Goal: Information Seeking & Learning: Learn about a topic

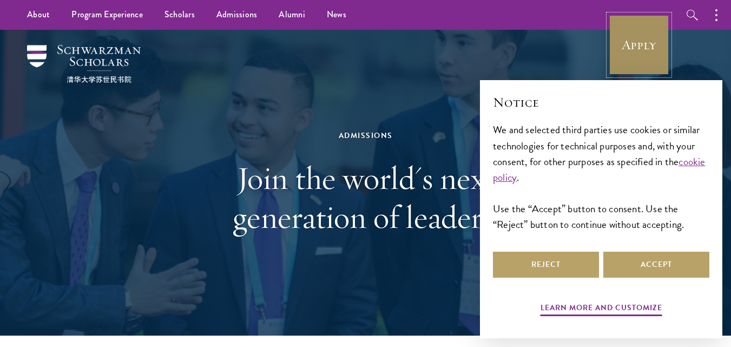
click at [655, 61] on link "Apply" at bounding box center [638, 45] width 61 height 61
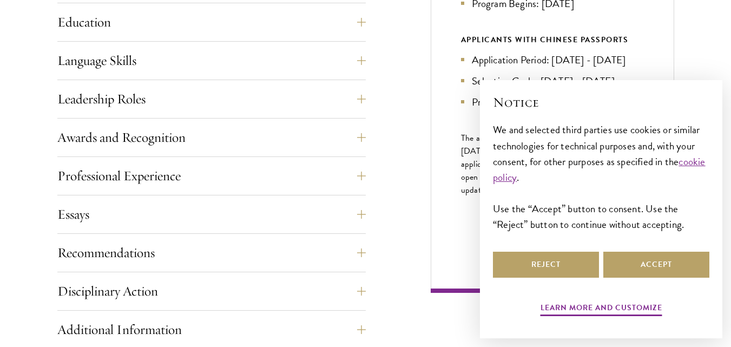
scroll to position [606, 0]
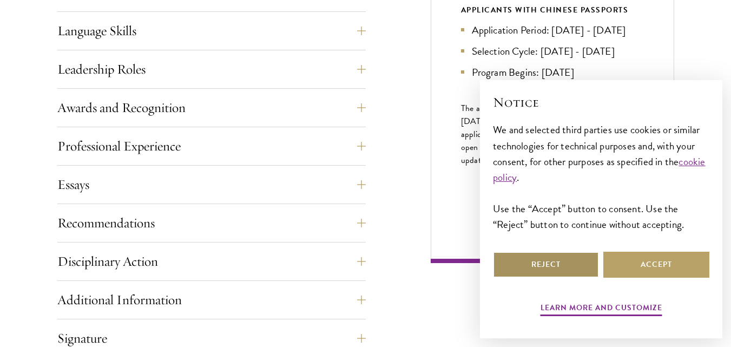
click at [581, 270] on button "Reject" at bounding box center [546, 264] width 106 height 26
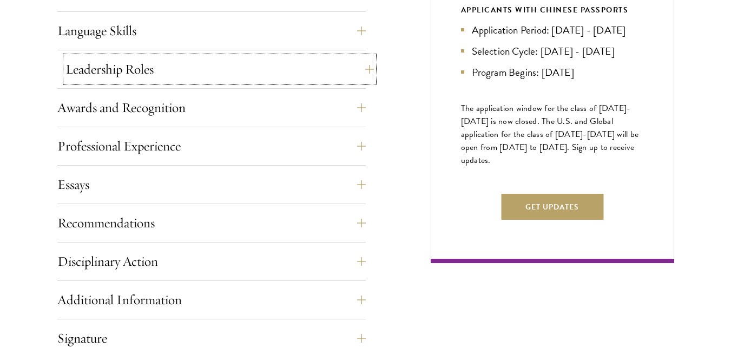
click at [204, 66] on button "Leadership Roles" at bounding box center [219, 69] width 308 height 26
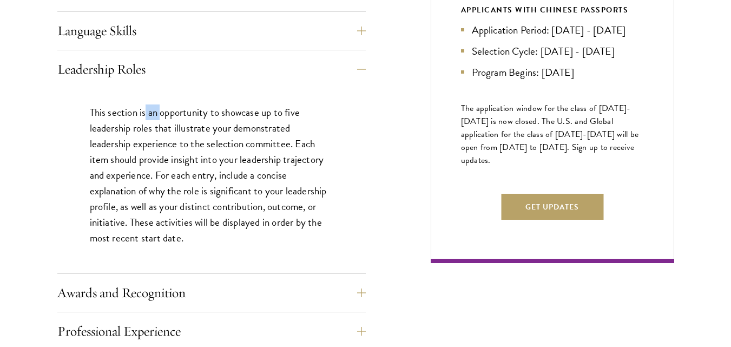
drag, startPoint x: 145, startPoint y: 115, endPoint x: 162, endPoint y: 115, distance: 17.3
click at [162, 115] on p "This section is an opportunity to showcase up to five leadership roles that ill…" at bounding box center [211, 175] width 243 height 142
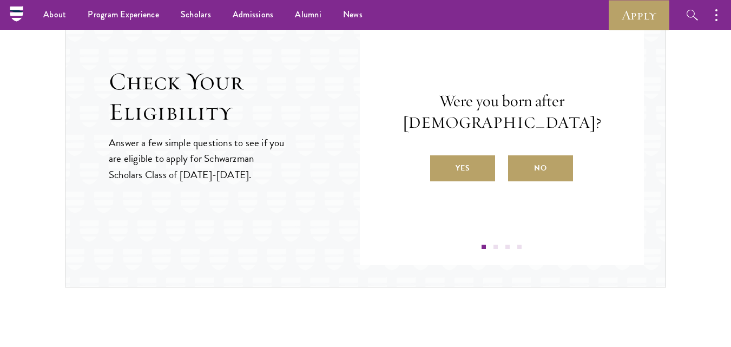
scroll to position [1341, 0]
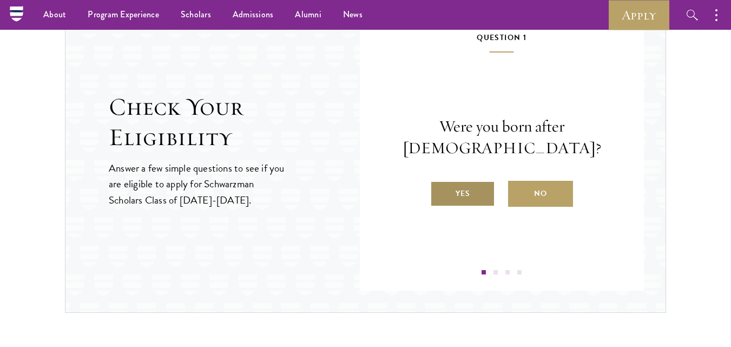
click at [475, 196] on label "Yes" at bounding box center [462, 194] width 65 height 26
click at [440, 191] on input "Yes" at bounding box center [435, 187] width 10 height 10
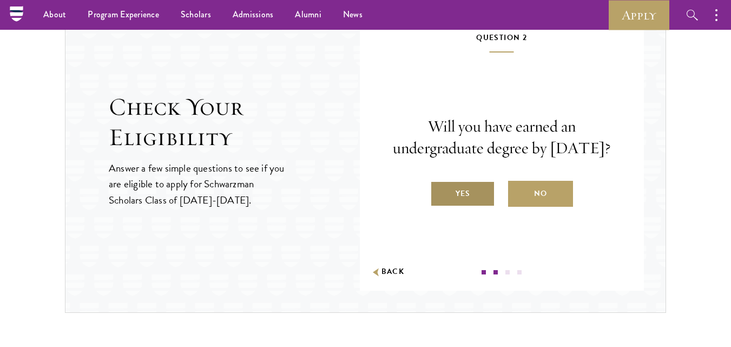
click at [474, 198] on label "Yes" at bounding box center [462, 194] width 65 height 26
click at [440, 191] on input "Yes" at bounding box center [435, 187] width 10 height 10
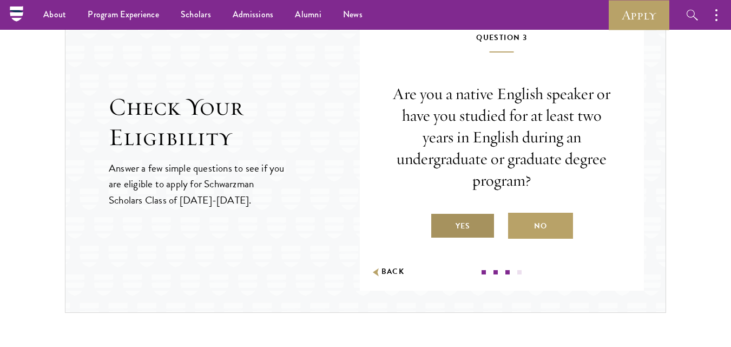
click at [473, 219] on label "Yes" at bounding box center [462, 226] width 65 height 26
click at [440, 219] on input "Yes" at bounding box center [435, 219] width 10 height 10
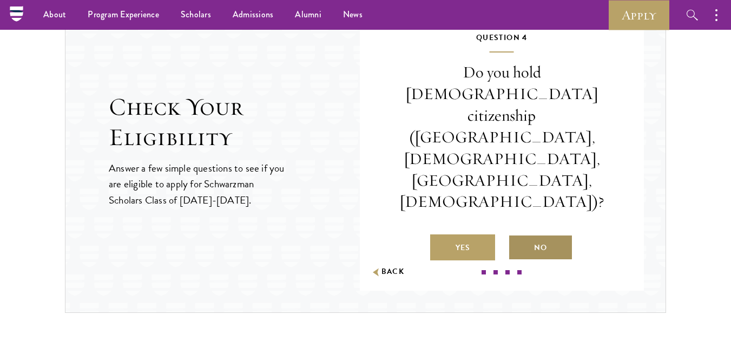
click at [525, 234] on label "No" at bounding box center [540, 247] width 65 height 26
click at [518, 236] on input "No" at bounding box center [513, 241] width 10 height 10
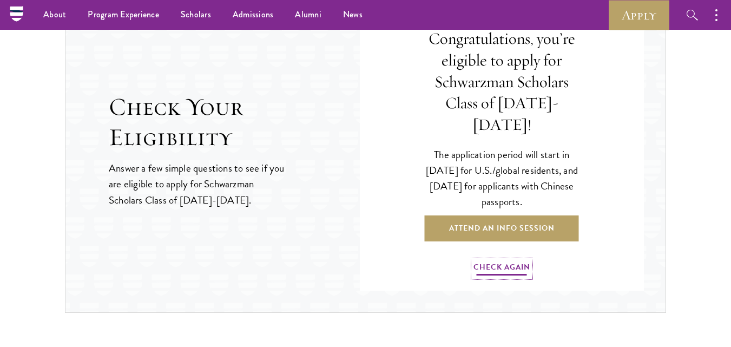
click at [506, 260] on link "Check Again" at bounding box center [501, 268] width 57 height 17
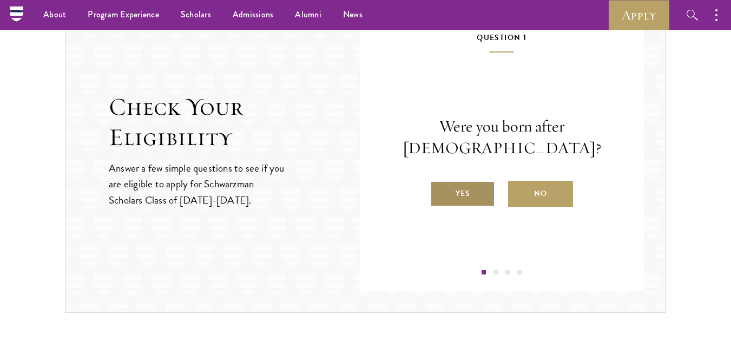
click at [472, 195] on label "Yes" at bounding box center [462, 194] width 65 height 26
click at [440, 191] on input "Yes" at bounding box center [435, 187] width 10 height 10
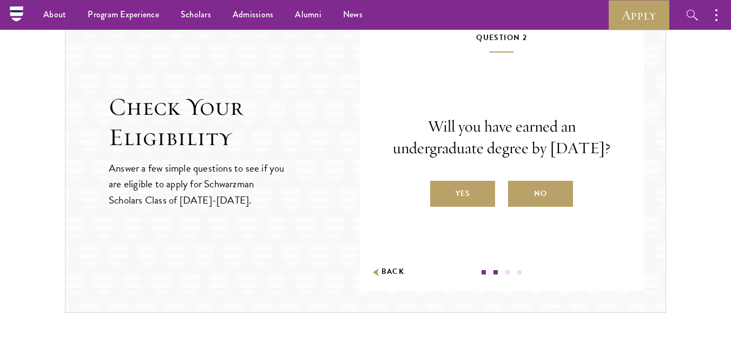
click at [486, 219] on div "Question 2 Will you have earned an undergraduate degree by August 1, 2027? Yes …" at bounding box center [502, 152] width 220 height 243
click at [462, 187] on div "Will you have earned an undergraduate degree by August 1, 2027? Yes No" at bounding box center [502, 161] width 220 height 91
click at [466, 202] on label "Yes" at bounding box center [462, 194] width 65 height 26
click at [440, 191] on input "Yes" at bounding box center [435, 187] width 10 height 10
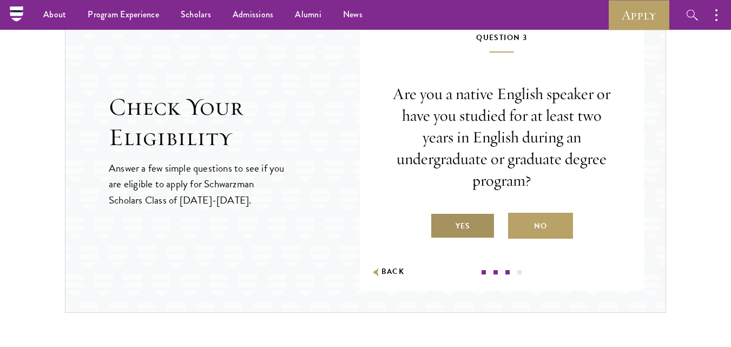
click at [490, 217] on label "Yes" at bounding box center [462, 226] width 65 height 26
click at [440, 217] on input "Yes" at bounding box center [435, 219] width 10 height 10
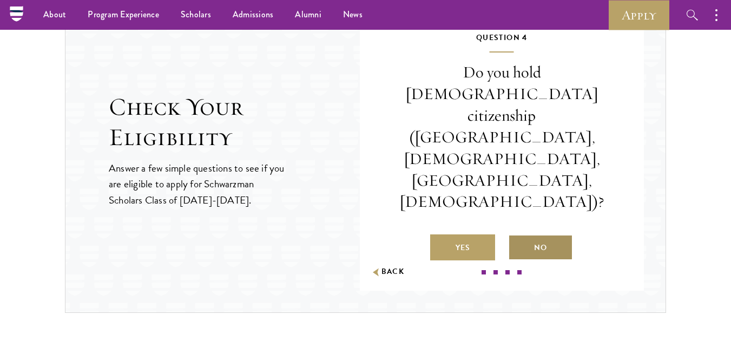
click at [525, 234] on label "No" at bounding box center [540, 247] width 65 height 26
click at [518, 236] on input "No" at bounding box center [513, 241] width 10 height 10
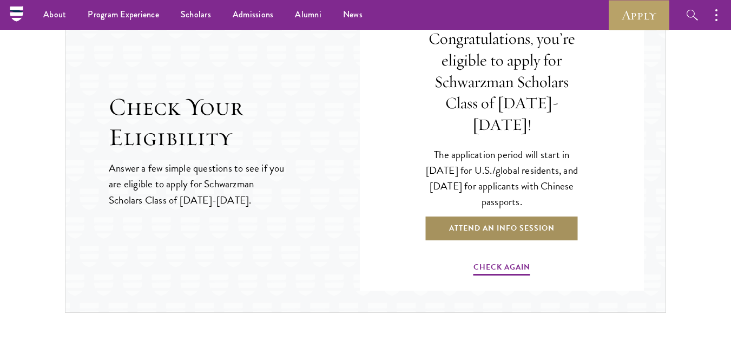
click at [524, 219] on link "Attend an Info Session" at bounding box center [501, 228] width 154 height 26
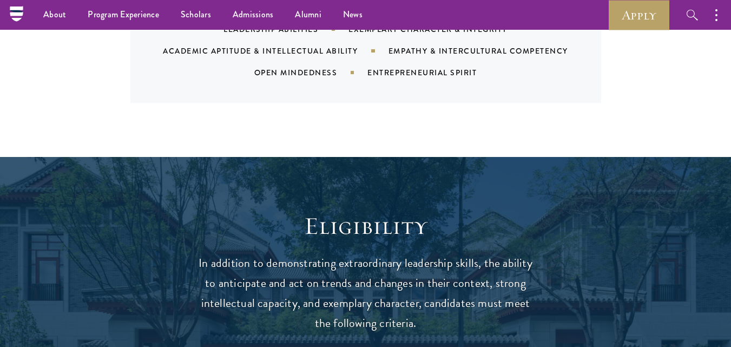
scroll to position [908, 0]
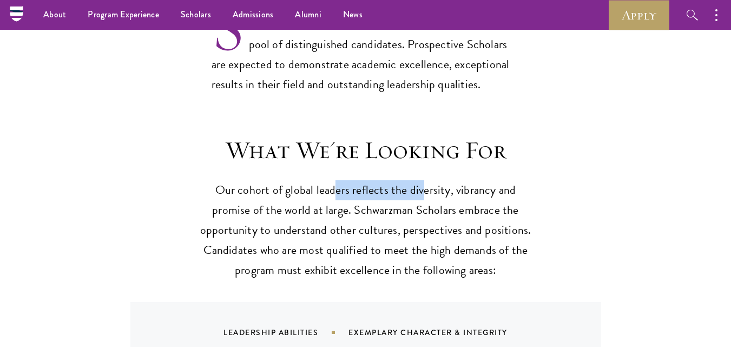
drag, startPoint x: 342, startPoint y: 192, endPoint x: 422, endPoint y: 200, distance: 80.9
click at [422, 200] on p "Our cohort of global leaders reflects the diversity, vibrancy and promise of th…" at bounding box center [365, 230] width 335 height 100
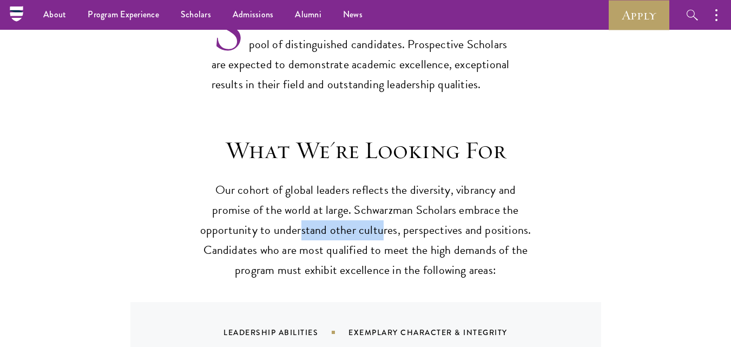
drag, startPoint x: 324, startPoint y: 242, endPoint x: 390, endPoint y: 232, distance: 66.8
click at [390, 232] on p "Our cohort of global leaders reflects the diversity, vibrancy and promise of th…" at bounding box center [365, 230] width 335 height 100
drag, startPoint x: 423, startPoint y: 227, endPoint x: 439, endPoint y: 230, distance: 16.0
click at [439, 230] on p "Our cohort of global leaders reflects the diversity, vibrancy and promise of th…" at bounding box center [365, 230] width 335 height 100
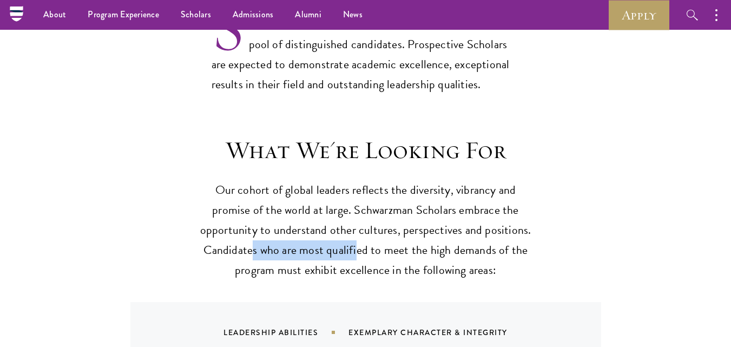
drag, startPoint x: 254, startPoint y: 252, endPoint x: 363, endPoint y: 251, distance: 109.2
click at [363, 251] on p "Our cohort of global leaders reflects the diversity, vibrancy and promise of th…" at bounding box center [365, 230] width 335 height 100
drag, startPoint x: 392, startPoint y: 252, endPoint x: 402, endPoint y: 257, distance: 10.9
click at [402, 257] on p "Our cohort of global leaders reflects the diversity, vibrancy and promise of th…" at bounding box center [365, 230] width 335 height 100
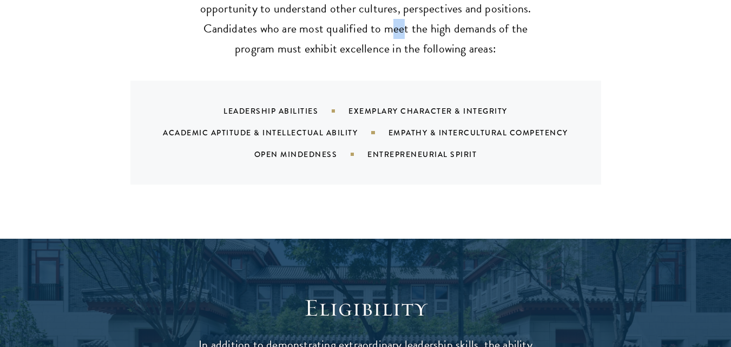
scroll to position [1168, 0]
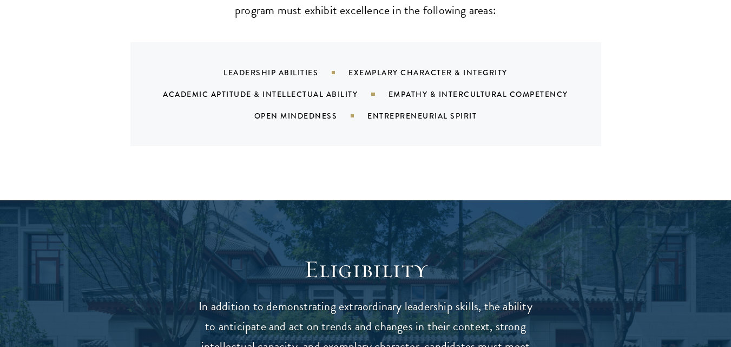
click at [284, 66] on div "Leadership Abilities Exemplary Character & Integrity Academic Aptitude & Intell…" at bounding box center [379, 94] width 445 height 65
drag, startPoint x: 252, startPoint y: 91, endPoint x: 278, endPoint y: 91, distance: 26.0
click at [278, 91] on div "Academic Aptitude & Intellectual Ability" at bounding box center [275, 94] width 225 height 11
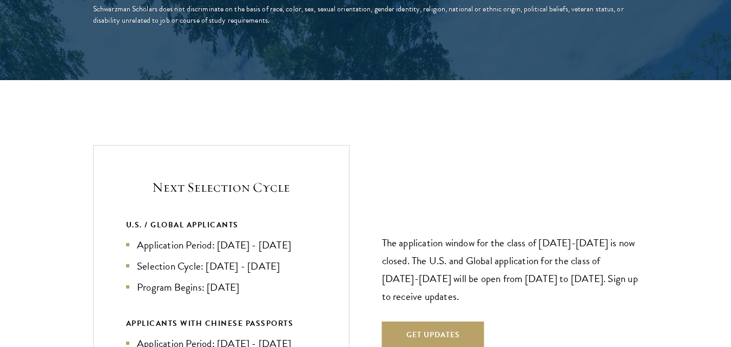
scroll to position [2293, 0]
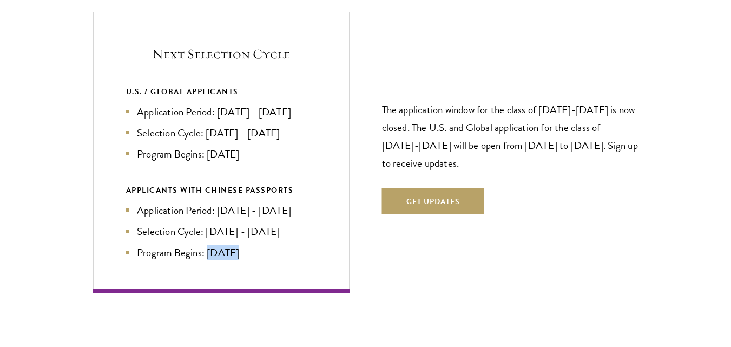
drag, startPoint x: 209, startPoint y: 253, endPoint x: 235, endPoint y: 251, distance: 26.6
click at [235, 251] on li "Program Begins: Aug 2027" at bounding box center [221, 252] width 190 height 16
click at [171, 187] on div "APPLICANTS WITH CHINESE PASSPORTS" at bounding box center [221, 190] width 190 height 14
drag, startPoint x: 219, startPoint y: 113, endPoint x: 302, endPoint y: 114, distance: 82.7
click at [302, 114] on li "Application Period: Apr 2026 - Sep 2026" at bounding box center [221, 112] width 190 height 16
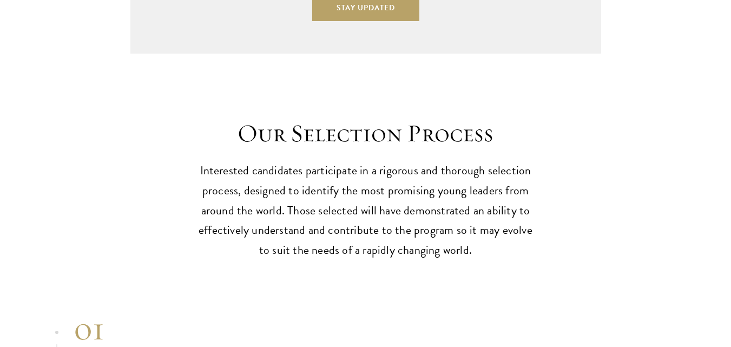
scroll to position [3201, 0]
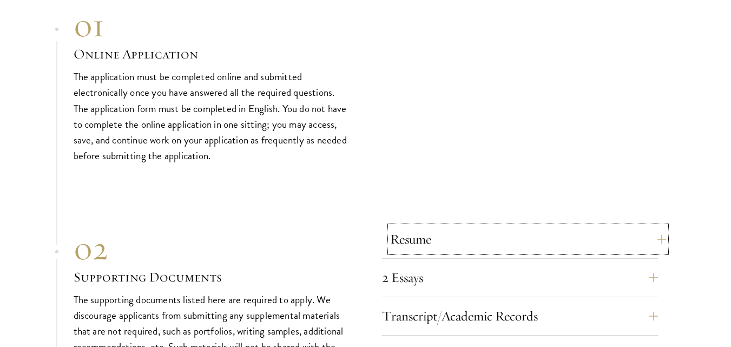
click at [619, 242] on button "Resume" at bounding box center [528, 239] width 276 height 26
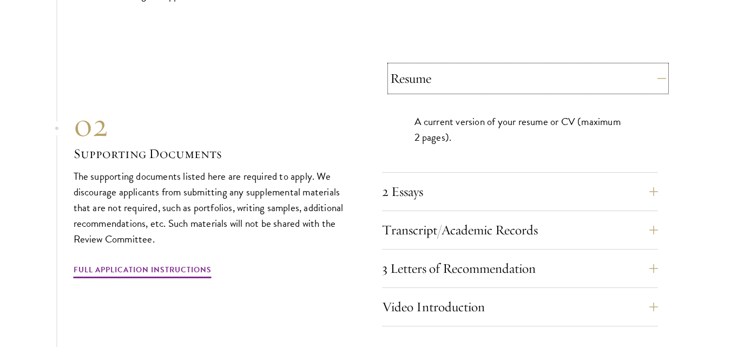
scroll to position [3461, 0]
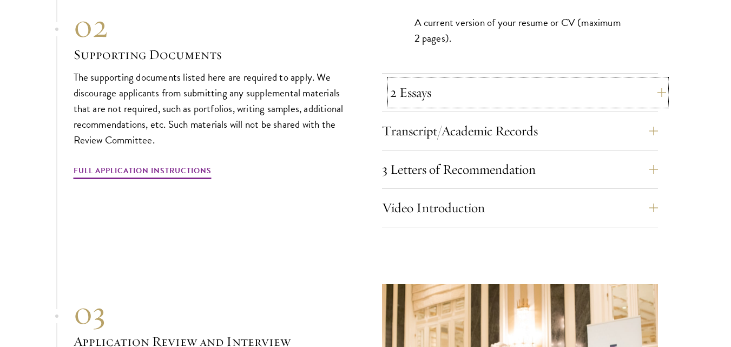
click at [477, 86] on button "2 Essays" at bounding box center [528, 92] width 276 height 26
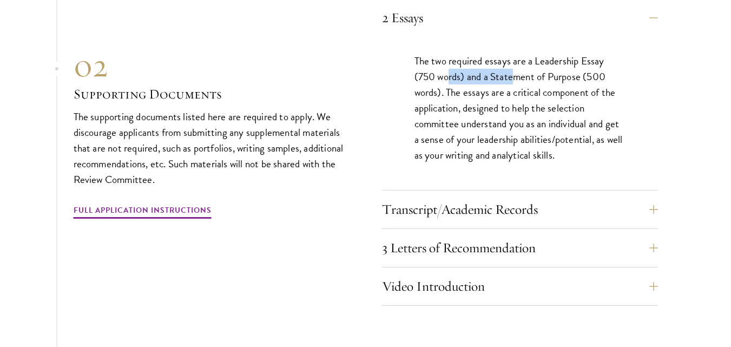
drag, startPoint x: 446, startPoint y: 72, endPoint x: 516, endPoint y: 74, distance: 69.8
click at [516, 74] on p "The two required essays are a Leadership Essay (750 words) and a Statement of P…" at bounding box center [519, 108] width 211 height 110
click at [501, 91] on p "The two required essays are a Leadership Essay (750 words) and a Statement of P…" at bounding box center [519, 108] width 211 height 110
drag, startPoint x: 450, startPoint y: 93, endPoint x: 522, endPoint y: 95, distance: 71.4
click at [522, 95] on p "The two required essays are a Leadership Essay (750 words) and a Statement of P…" at bounding box center [519, 108] width 211 height 110
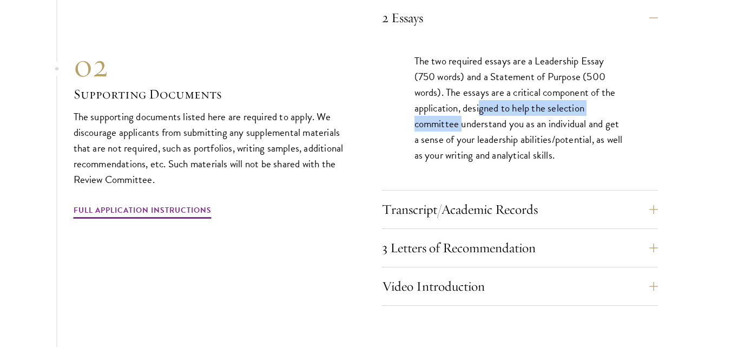
drag, startPoint x: 479, startPoint y: 103, endPoint x: 462, endPoint y: 123, distance: 26.9
click at [462, 123] on p "The two required essays are a Leadership Essay (750 words) and a Statement of P…" at bounding box center [519, 108] width 211 height 110
click at [505, 124] on p "The two required essays are a Leadership Essay (750 words) and a Statement of P…" at bounding box center [519, 108] width 211 height 110
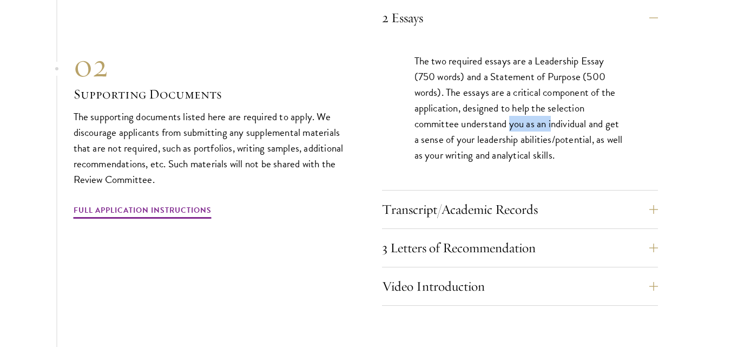
drag, startPoint x: 509, startPoint y: 124, endPoint x: 551, endPoint y: 128, distance: 41.8
click at [551, 128] on p "The two required essays are a Leadership Essay (750 words) and a Statement of P…" at bounding box center [519, 108] width 211 height 110
click at [503, 128] on p "The two required essays are a Leadership Essay (750 words) and a Statement of P…" at bounding box center [519, 108] width 211 height 110
drag, startPoint x: 545, startPoint y: 127, endPoint x: 594, endPoint y: 125, distance: 49.8
click at [594, 125] on p "The two required essays are a Leadership Essay (750 words) and a Statement of P…" at bounding box center [519, 108] width 211 height 110
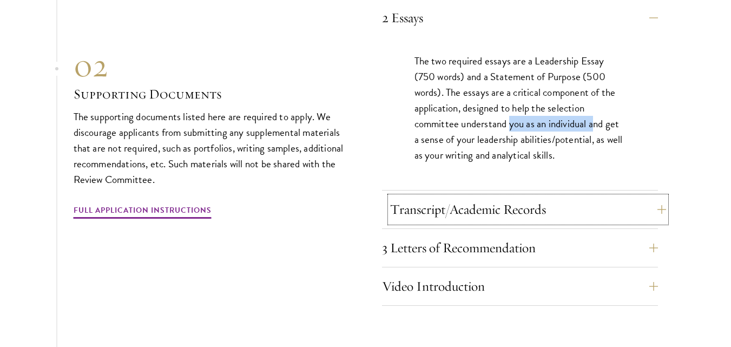
click at [530, 218] on button "Transcript/Academic Records" at bounding box center [528, 209] width 276 height 26
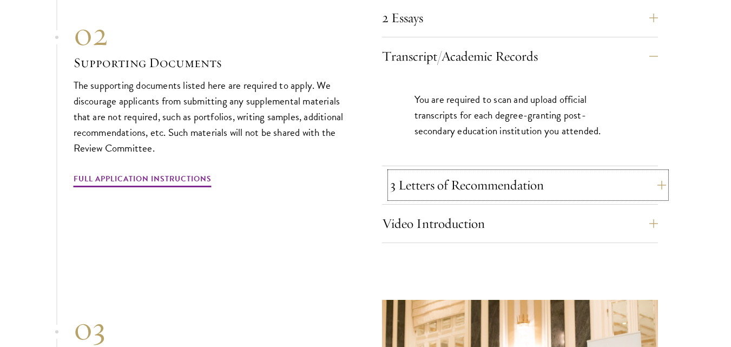
click at [494, 182] on button "3 Letters of Recommendation" at bounding box center [528, 185] width 276 height 26
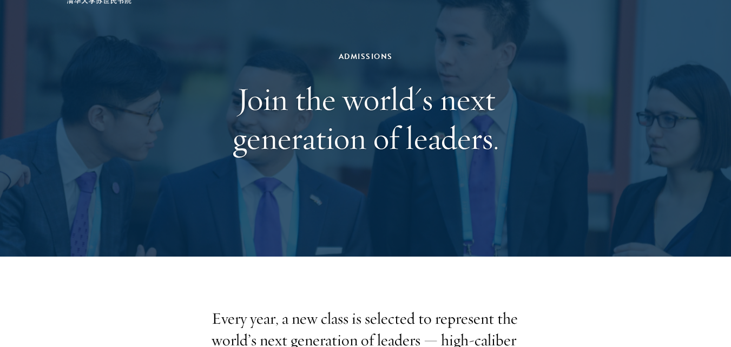
scroll to position [0, 0]
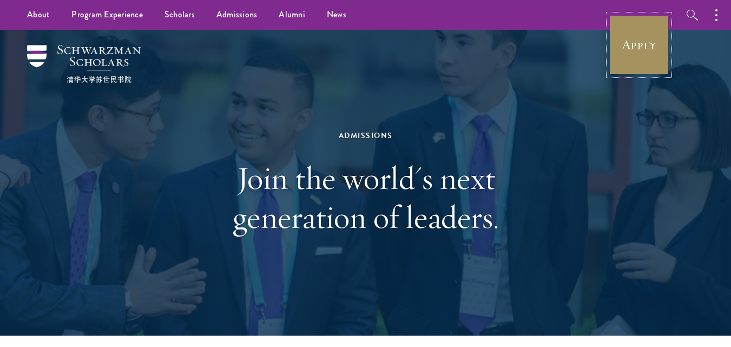
click at [656, 31] on link "Apply" at bounding box center [638, 45] width 61 height 61
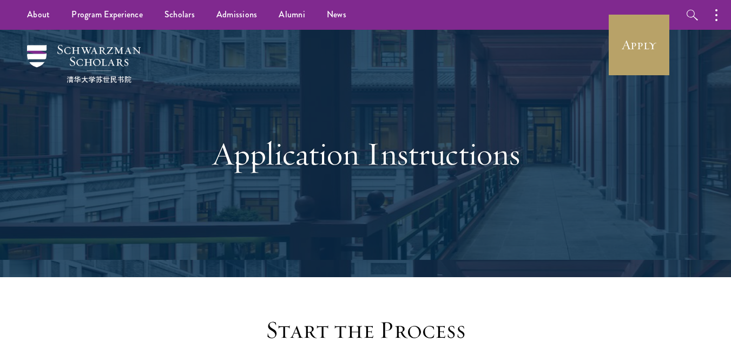
click at [724, 168] on div at bounding box center [365, 153] width 731 height 247
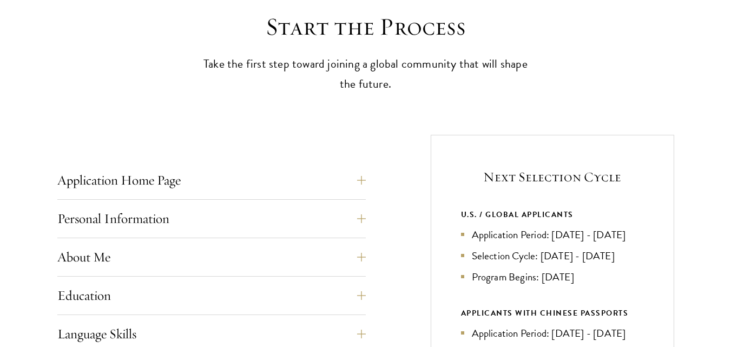
scroll to position [606, 0]
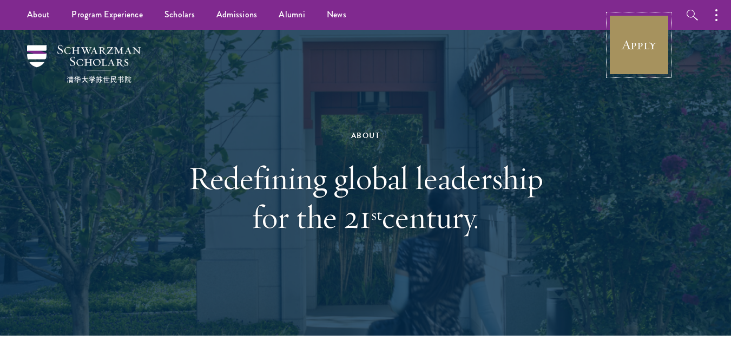
click at [635, 45] on link "Apply" at bounding box center [638, 45] width 61 height 61
